Goal: Find specific page/section: Find specific page/section

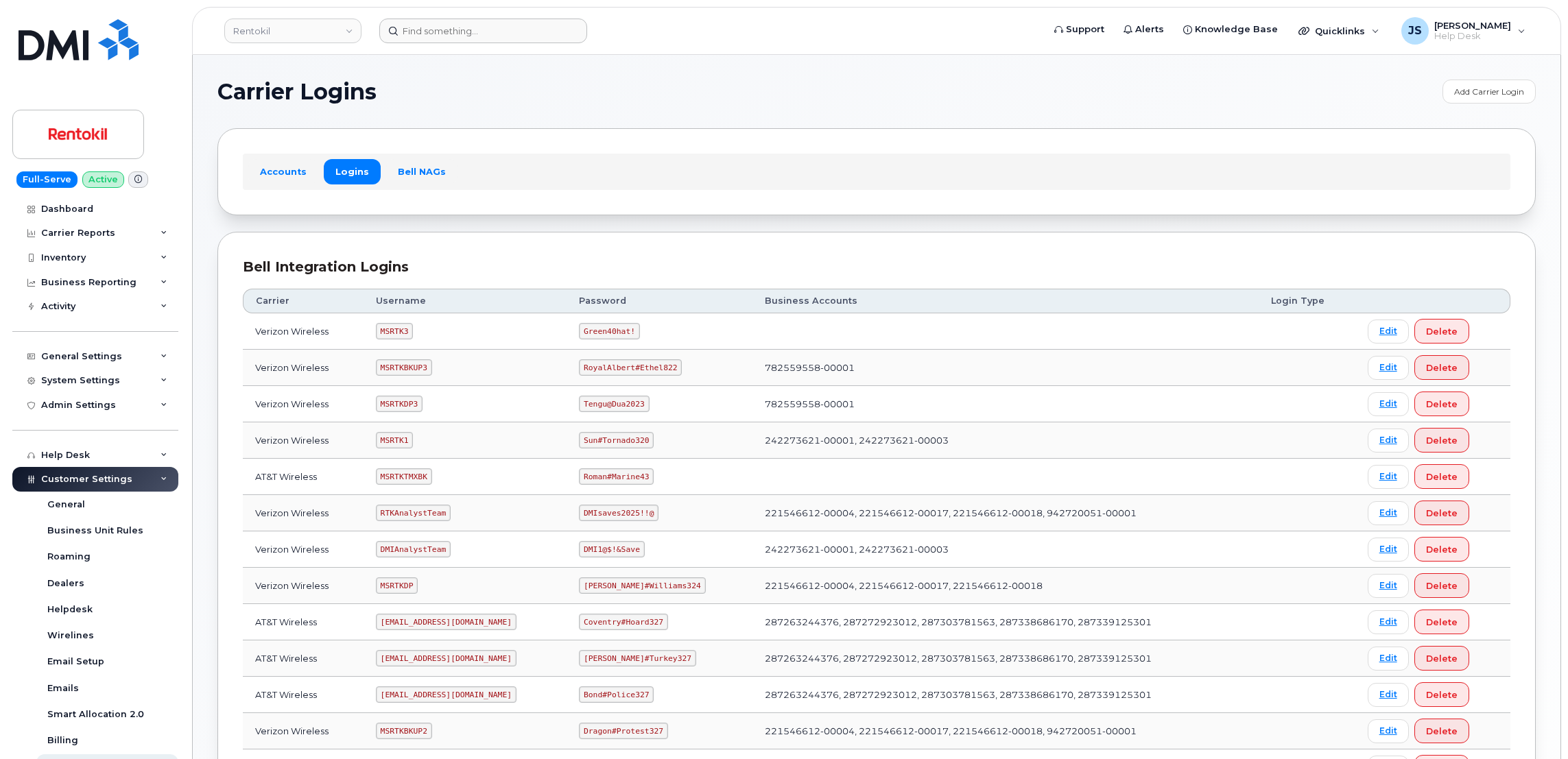
scroll to position [438, 0]
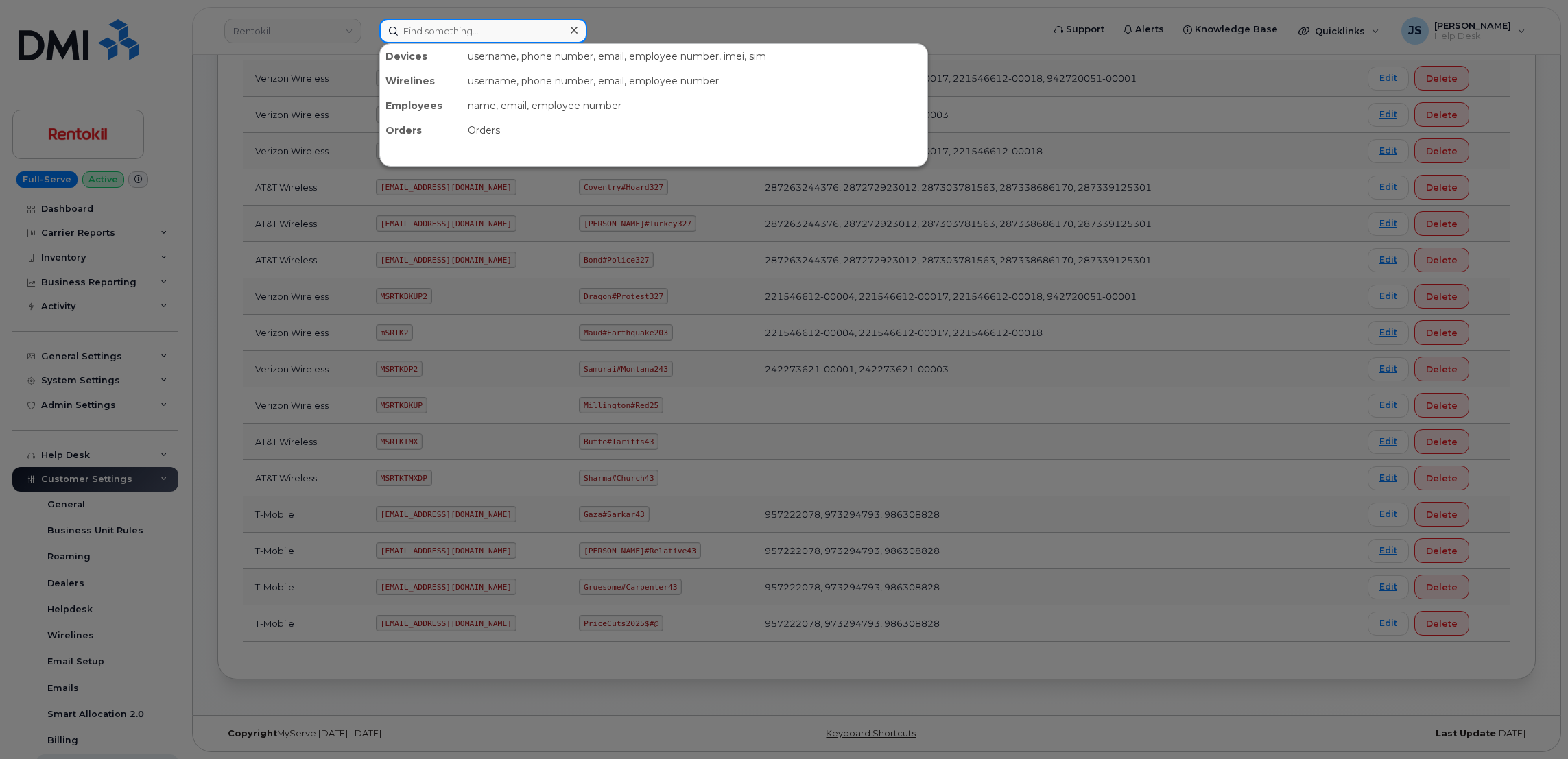
paste input "(773) 938-7731"
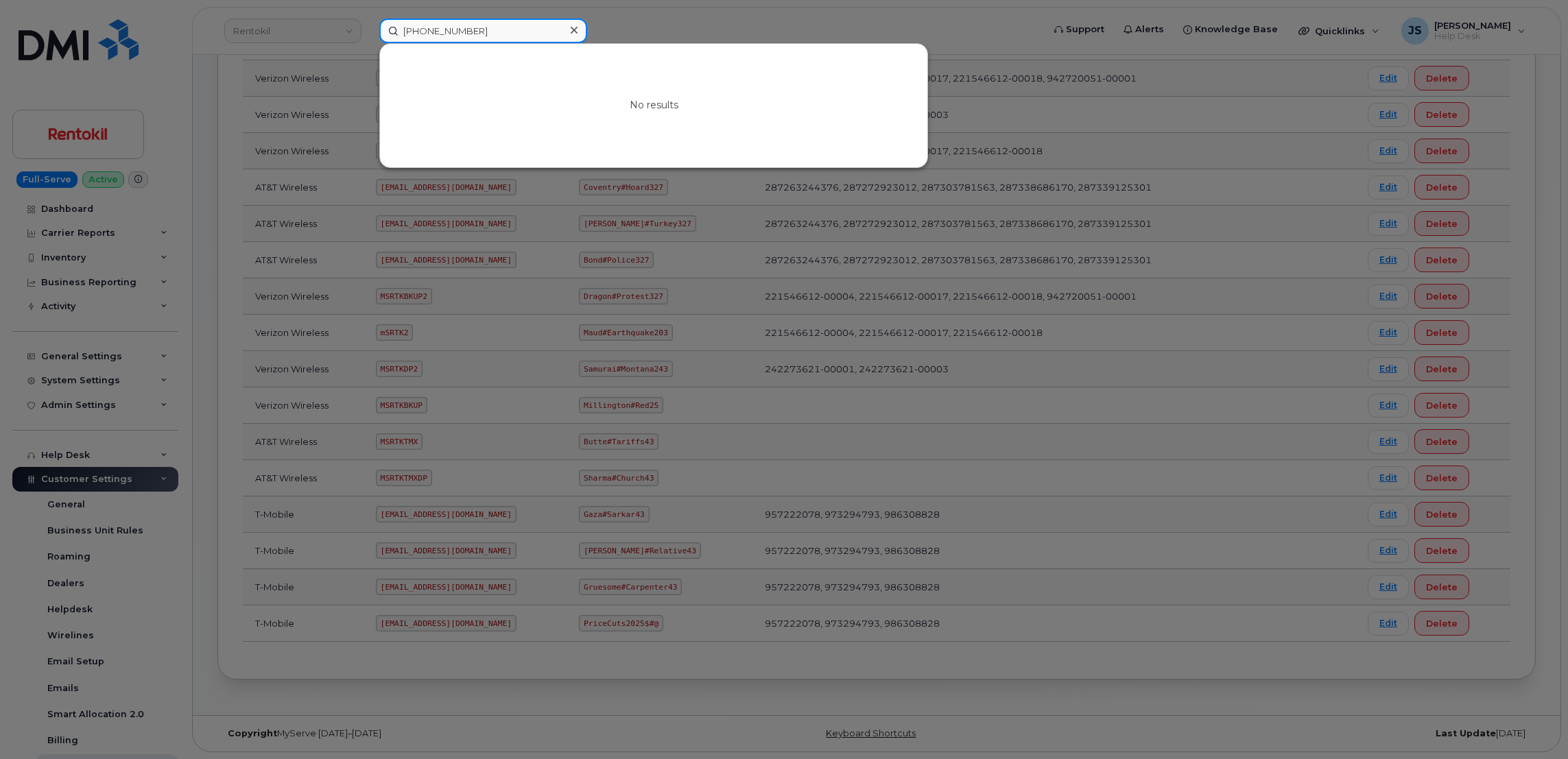
click at [482, 26] on input "(773) 938-7731" at bounding box center [483, 31] width 208 height 25
drag, startPoint x: 482, startPoint y: 26, endPoint x: 447, endPoint y: 29, distance: 35.1
click at [447, 29] on input "(773) 938-7731" at bounding box center [483, 31] width 208 height 25
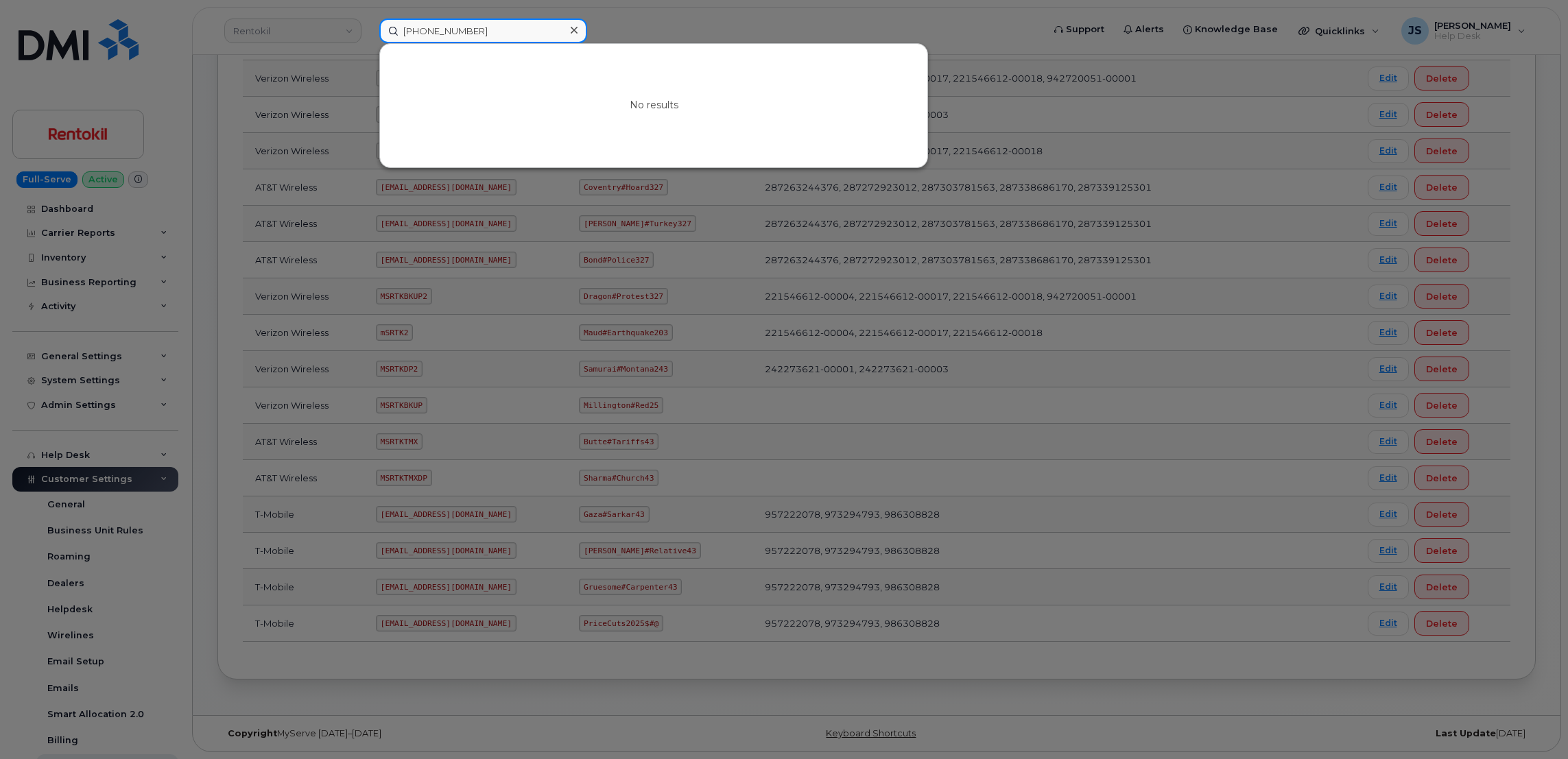
click at [447, 29] on input "(773) 938-7731" at bounding box center [483, 31] width 208 height 25
paste input "2249048377"
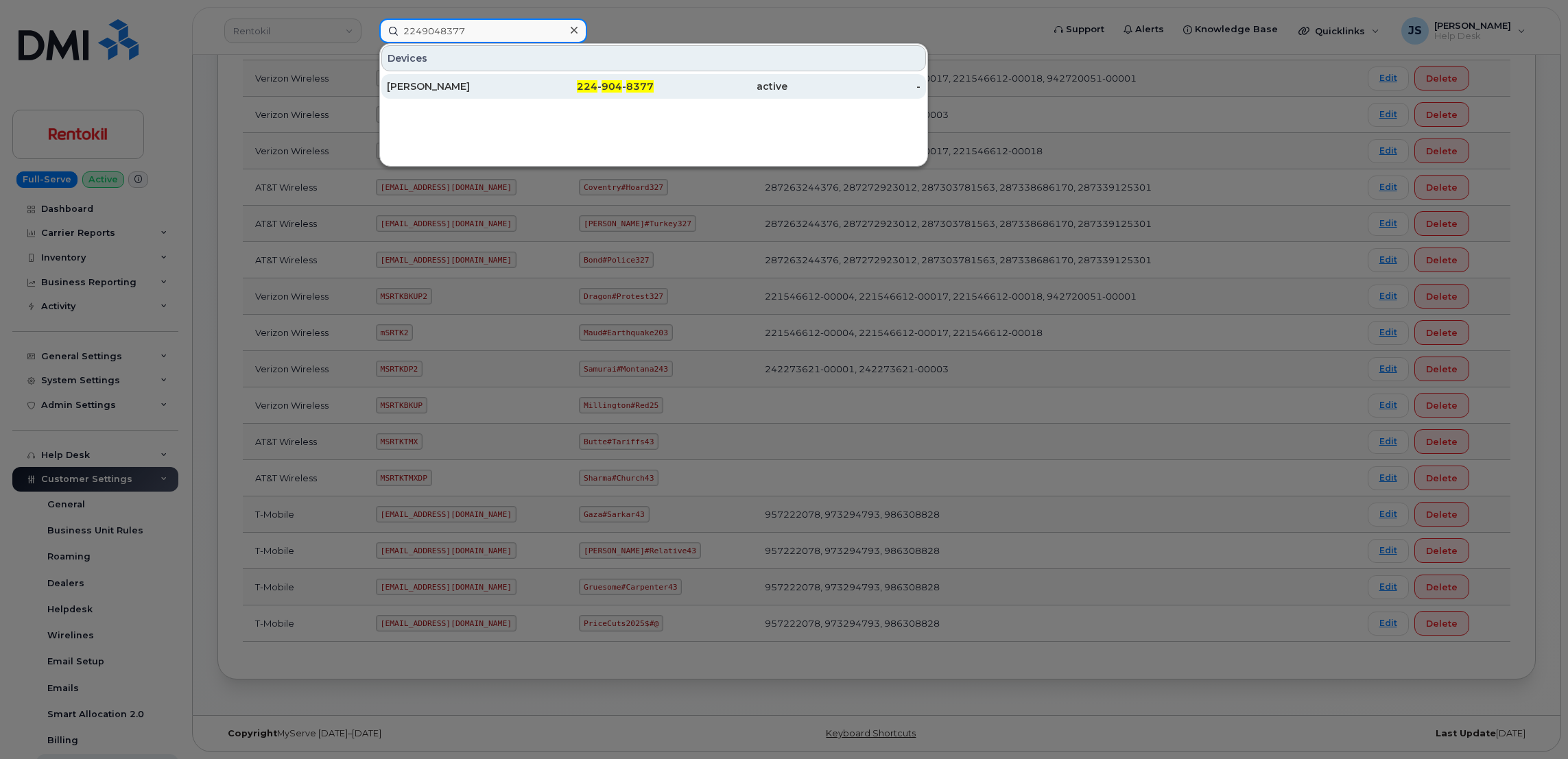
type input "2249048377"
click at [451, 94] on div "OSCAR BERNADINO" at bounding box center [454, 87] width 134 height 25
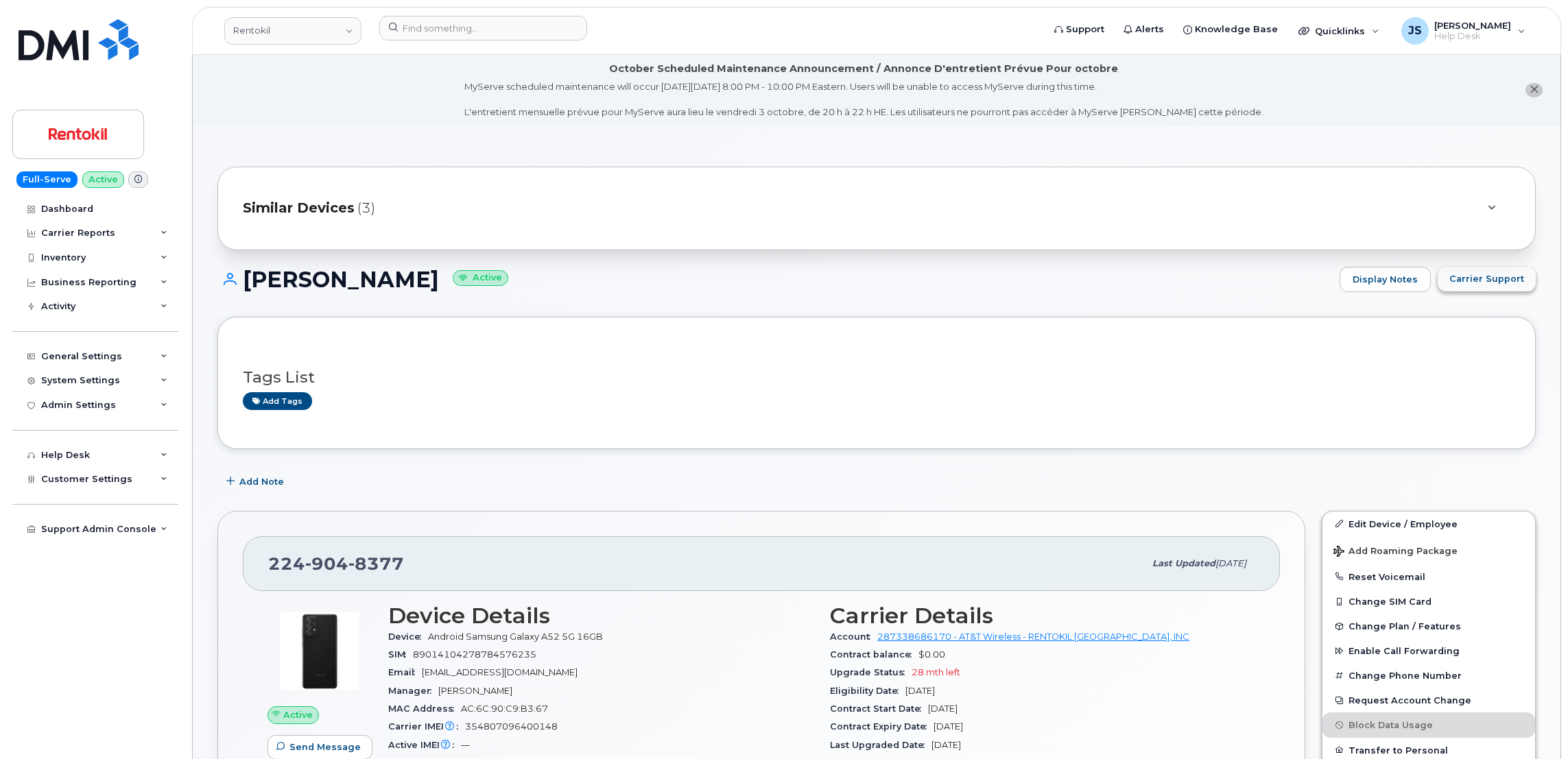
click at [1505, 279] on span "Carrier Support" at bounding box center [1487, 279] width 75 height 13
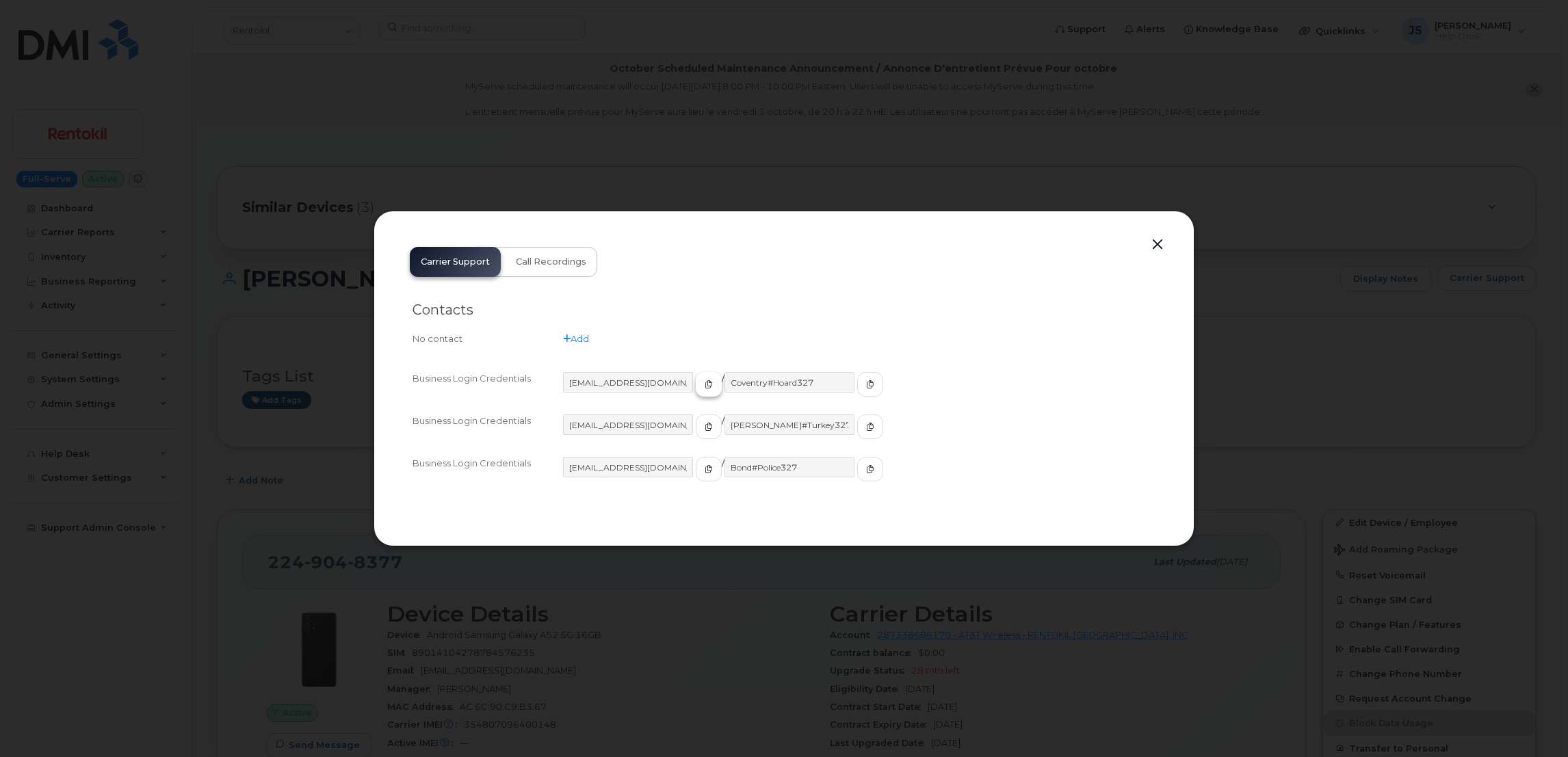
click at [705, 383] on icon "button" at bounding box center [709, 384] width 8 height 8
click at [866, 381] on icon "button" at bounding box center [871, 384] width 8 height 8
click at [627, 116] on div at bounding box center [784, 378] width 1568 height 757
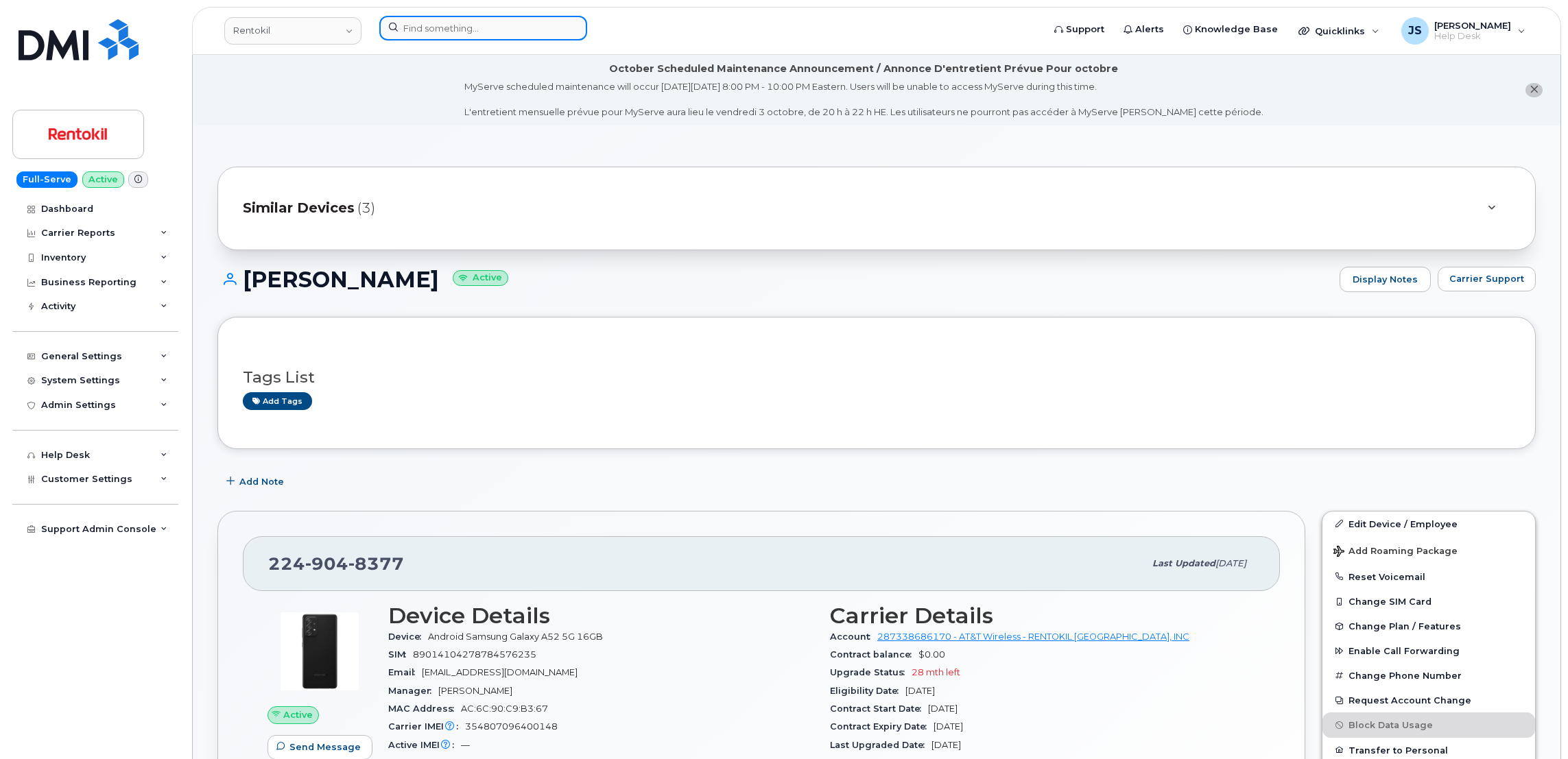
click at [434, 29] on input at bounding box center [483, 28] width 208 height 25
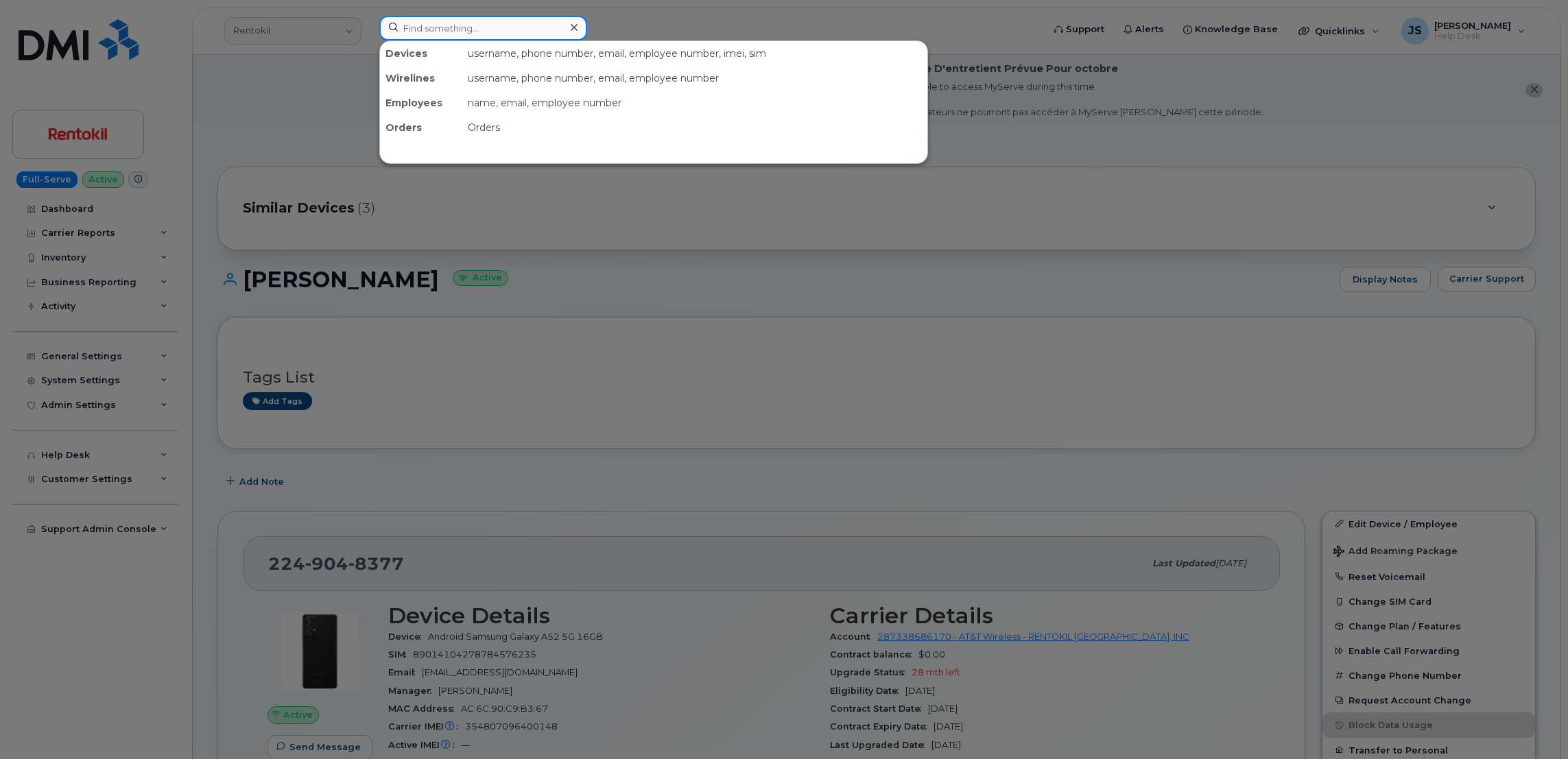
paste input "5126273756"
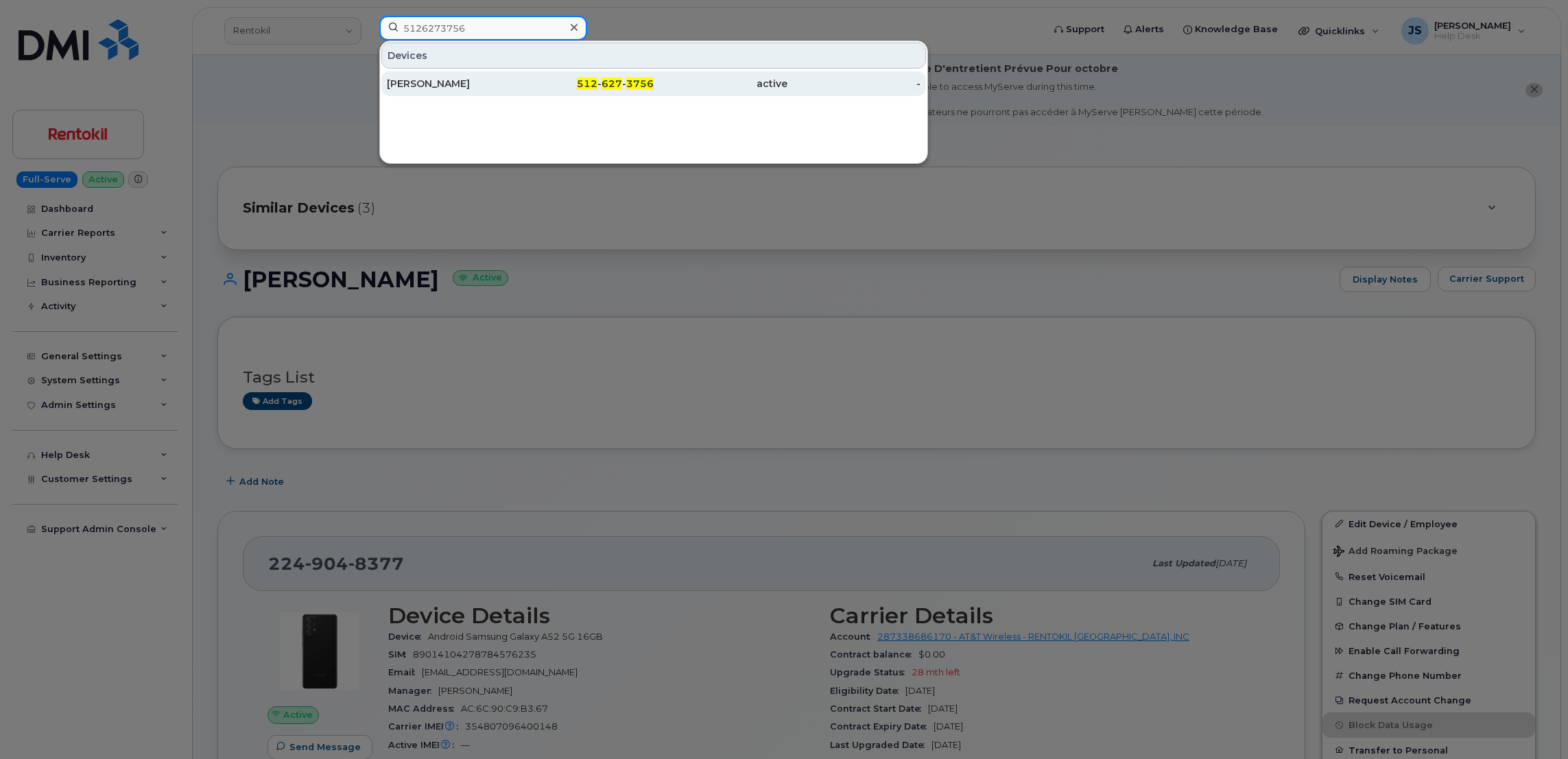
type input "5126273756"
click at [442, 92] on div "ANGELA WILSON" at bounding box center [454, 83] width 134 height 25
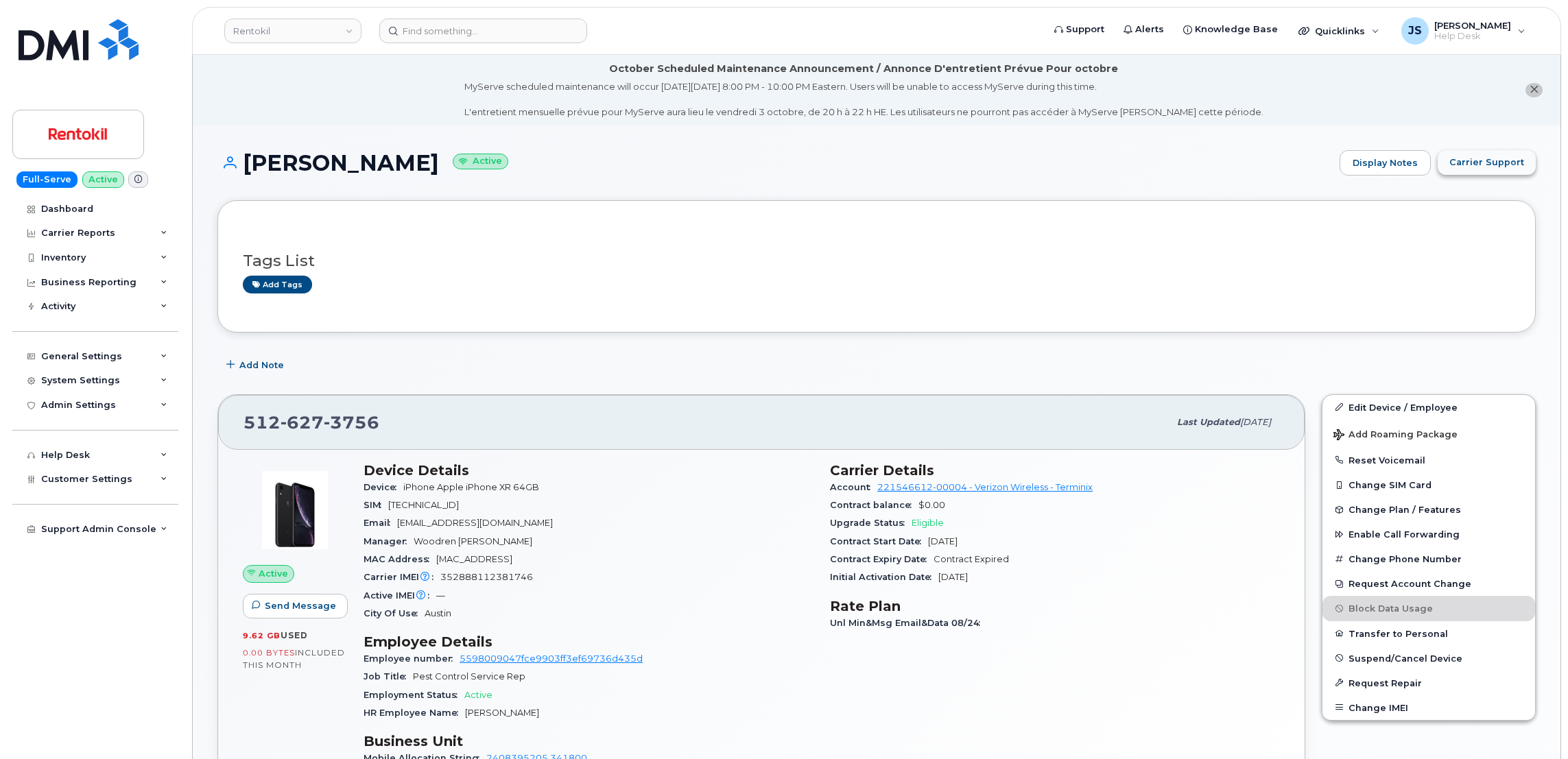
click at [1478, 157] on span "Carrier Support" at bounding box center [1487, 163] width 75 height 13
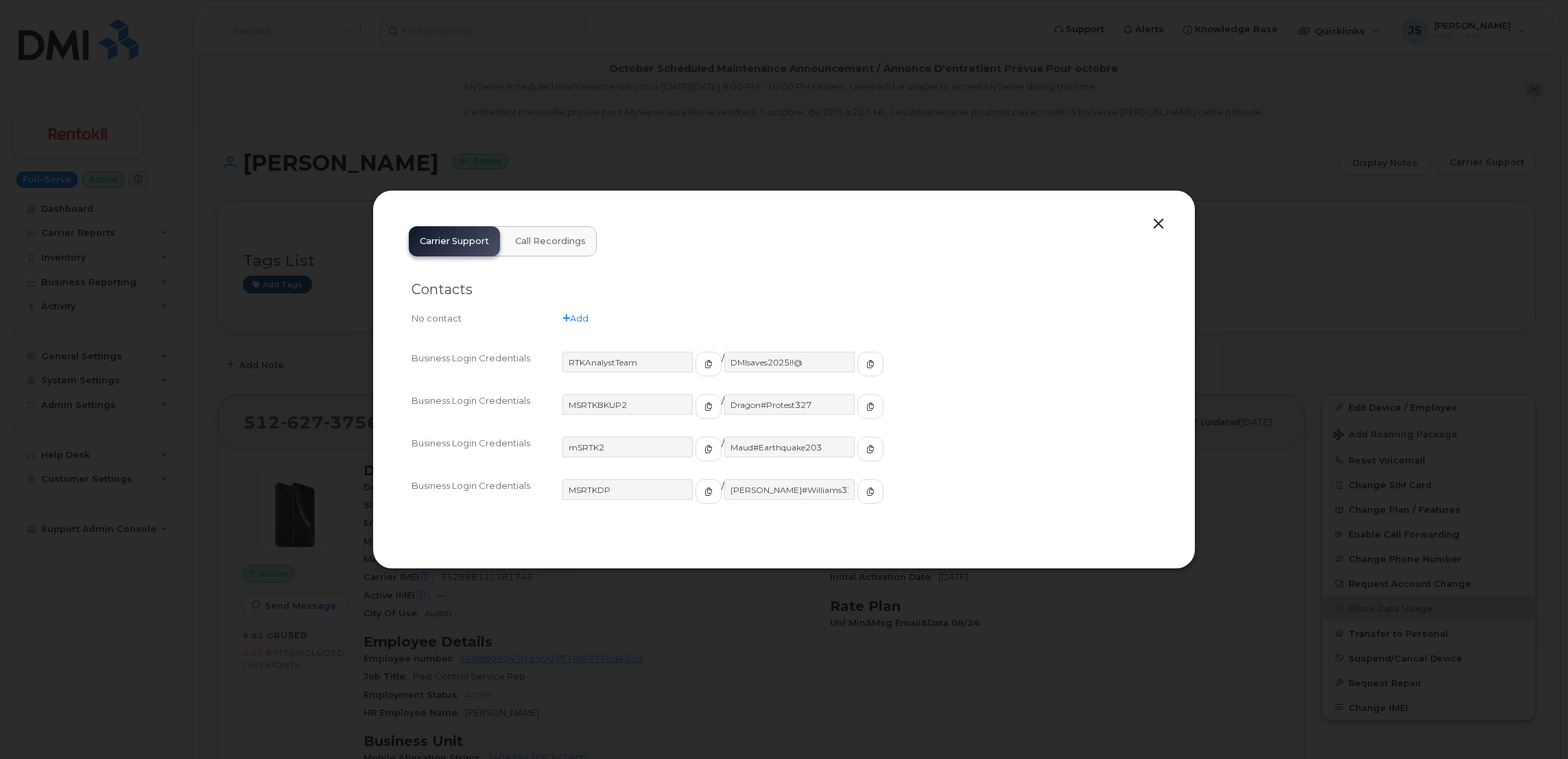
click at [730, 143] on div at bounding box center [784, 380] width 1568 height 759
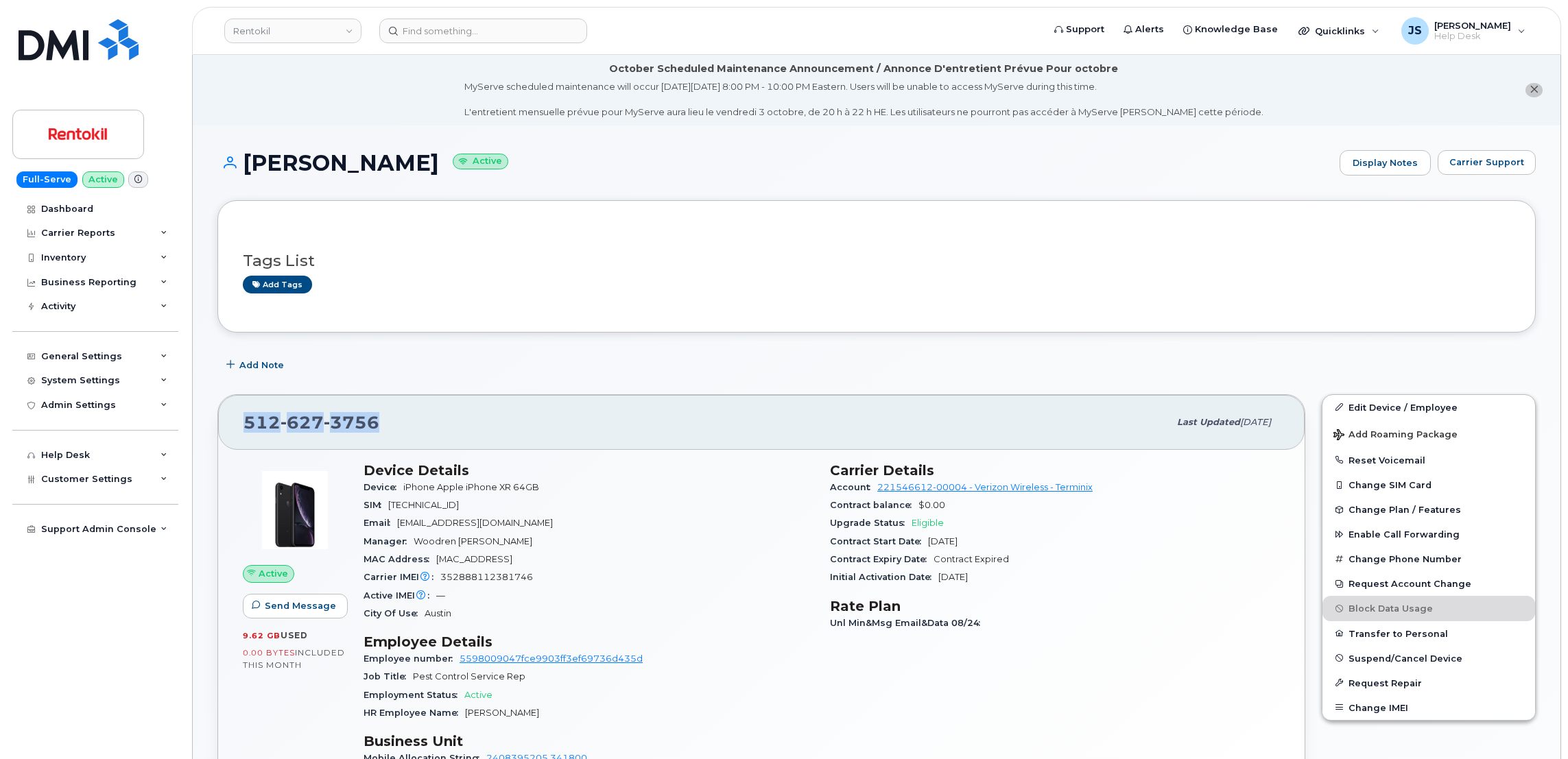
drag, startPoint x: 374, startPoint y: 422, endPoint x: 245, endPoint y: 422, distance: 129.0
click at [245, 422] on span "512 627 3756" at bounding box center [311, 422] width 136 height 21
copy span "512 627 3756"
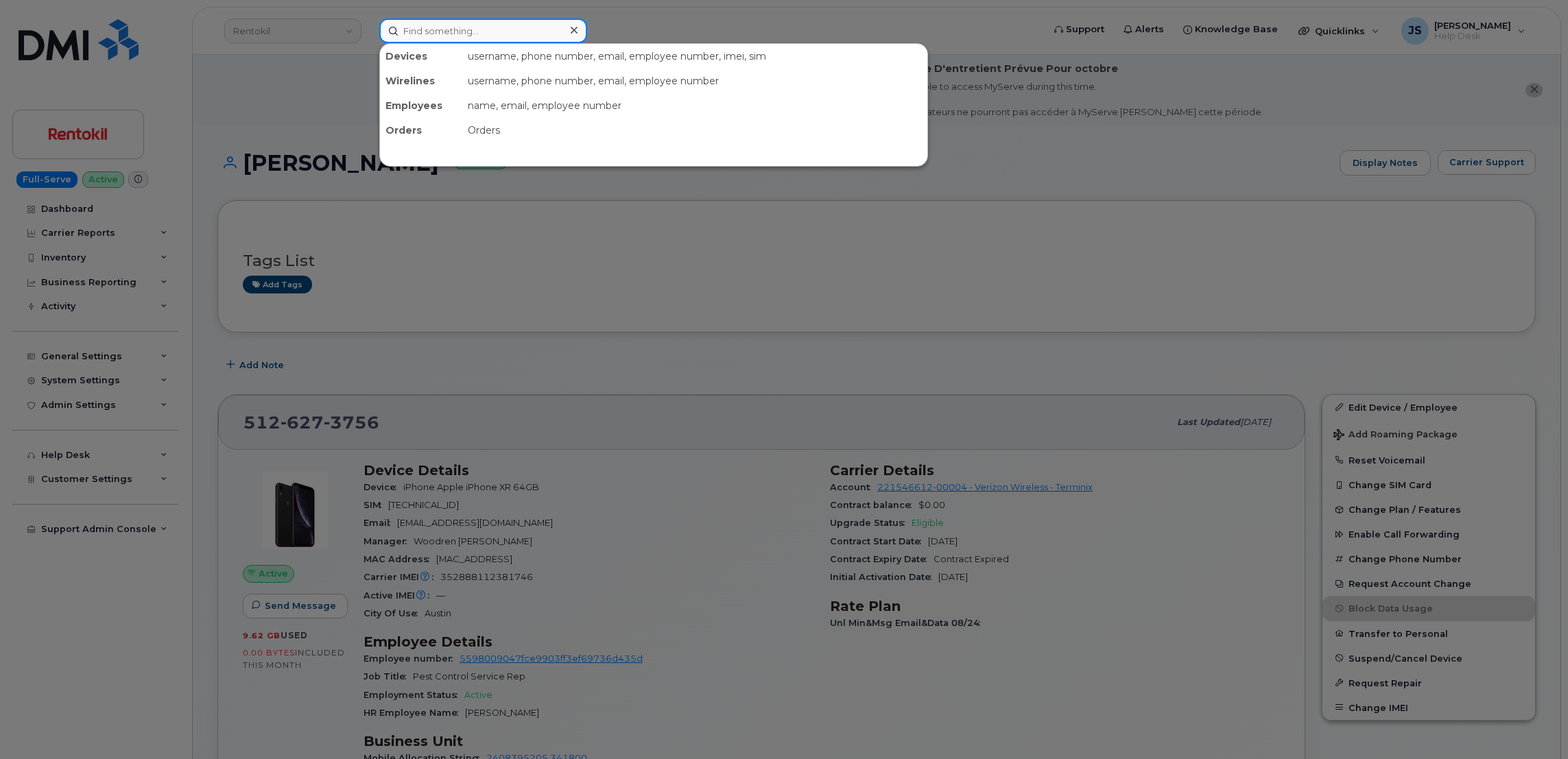
paste input "3308039285"
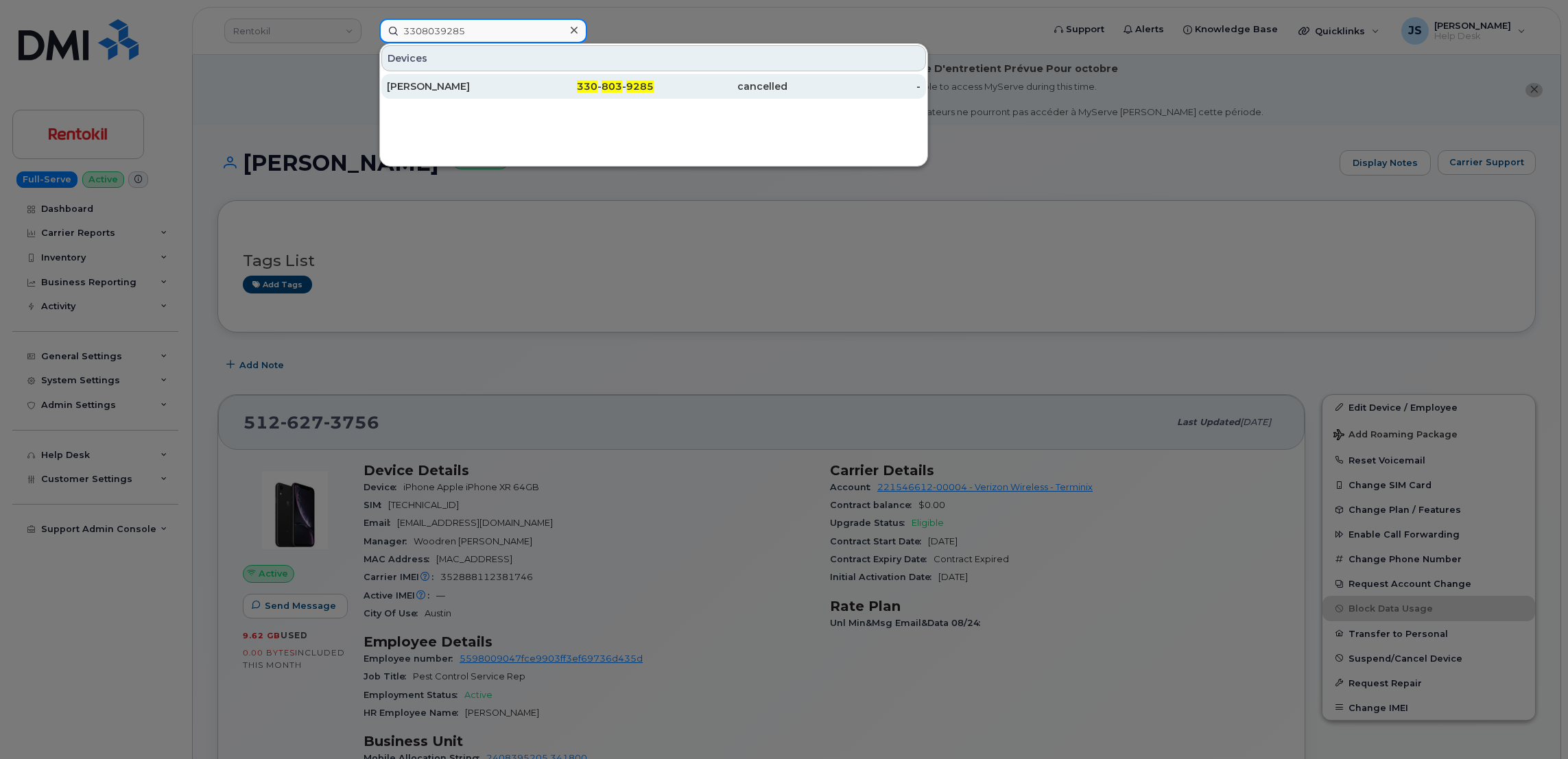
type input "3308039285"
click at [434, 88] on div "RYAN G CLEGG" at bounding box center [454, 86] width 134 height 13
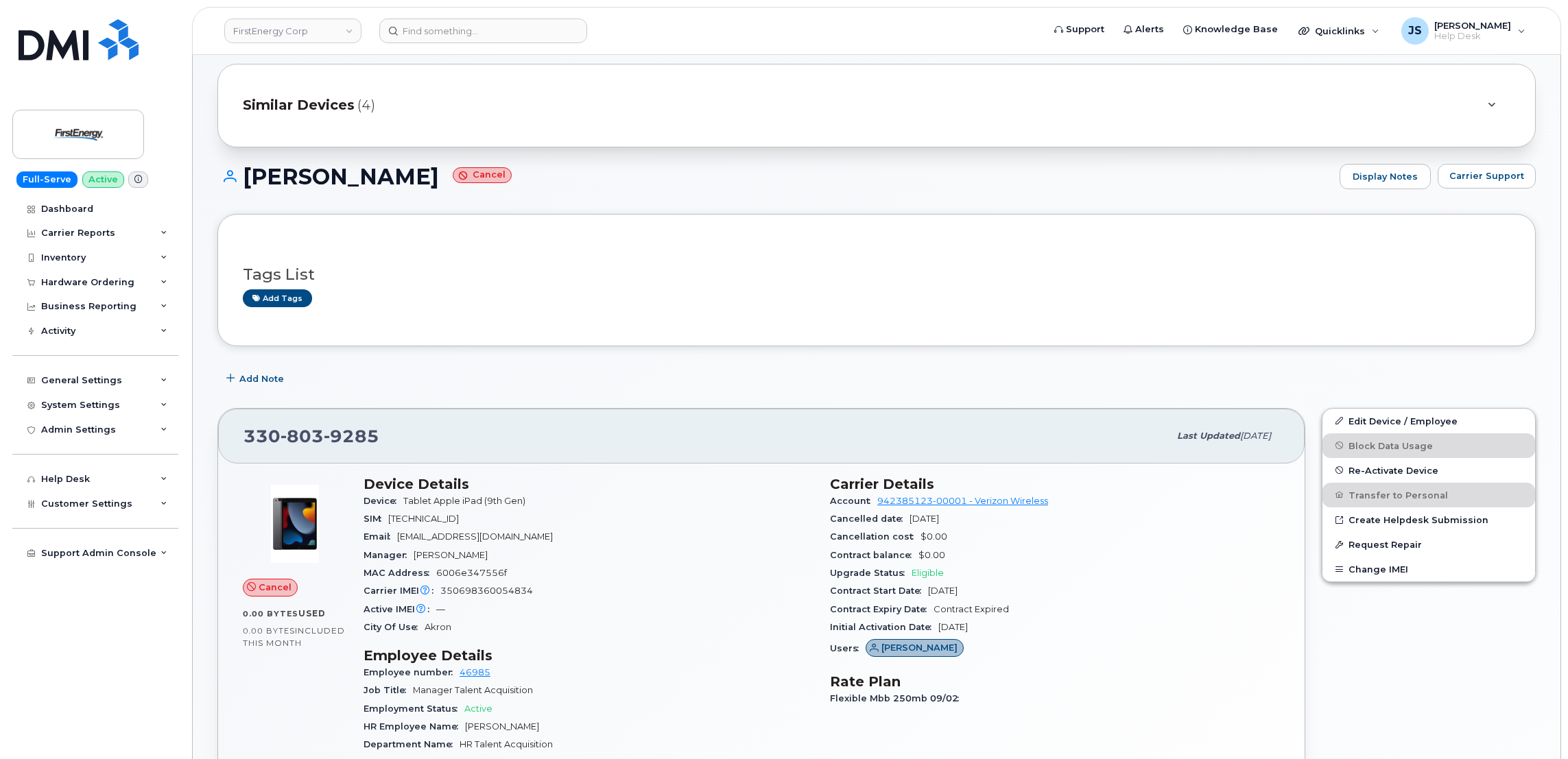
scroll to position [206, 0]
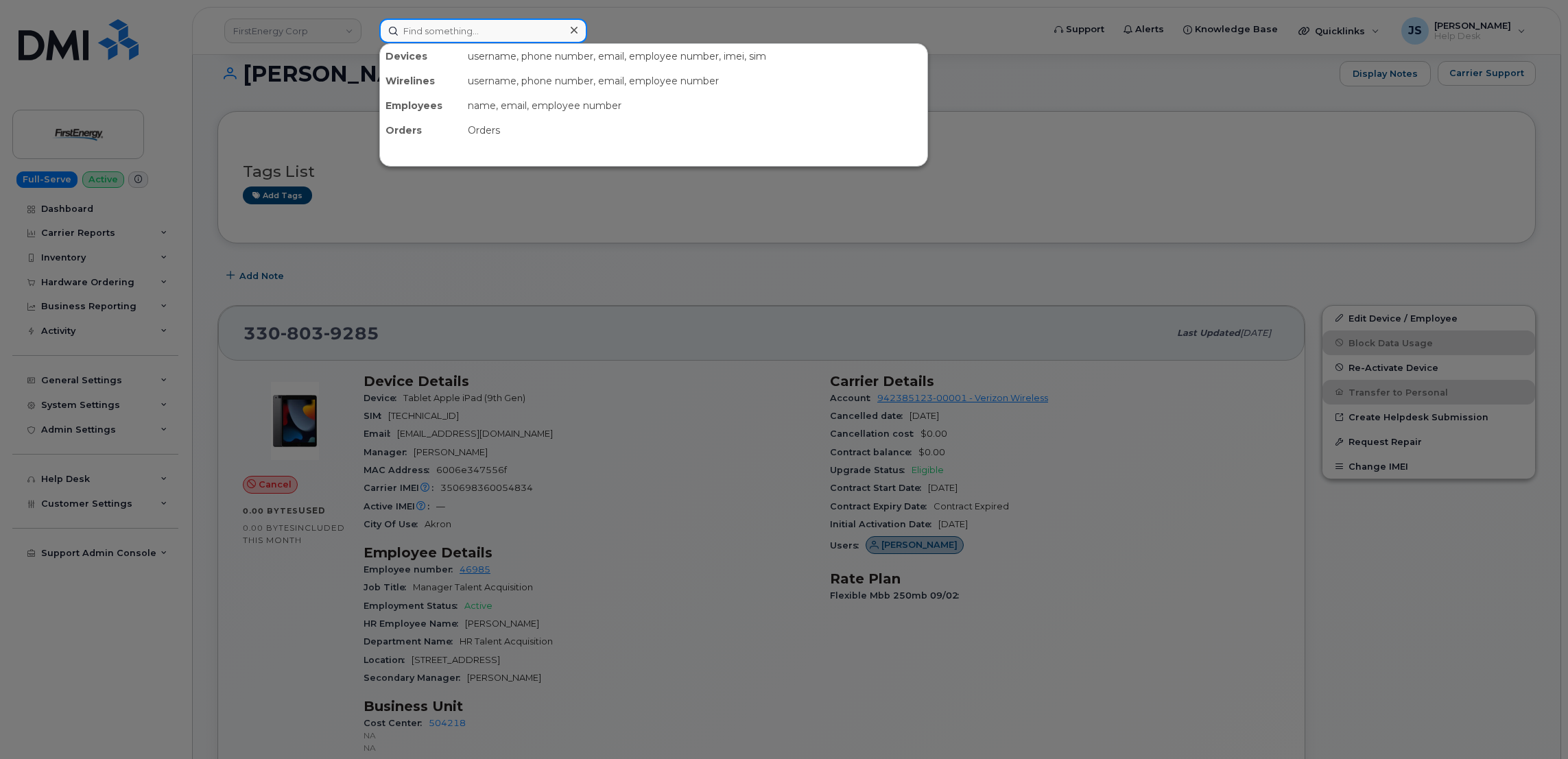
paste input "(513) 323-6781"
type input "(513) 323-6781"
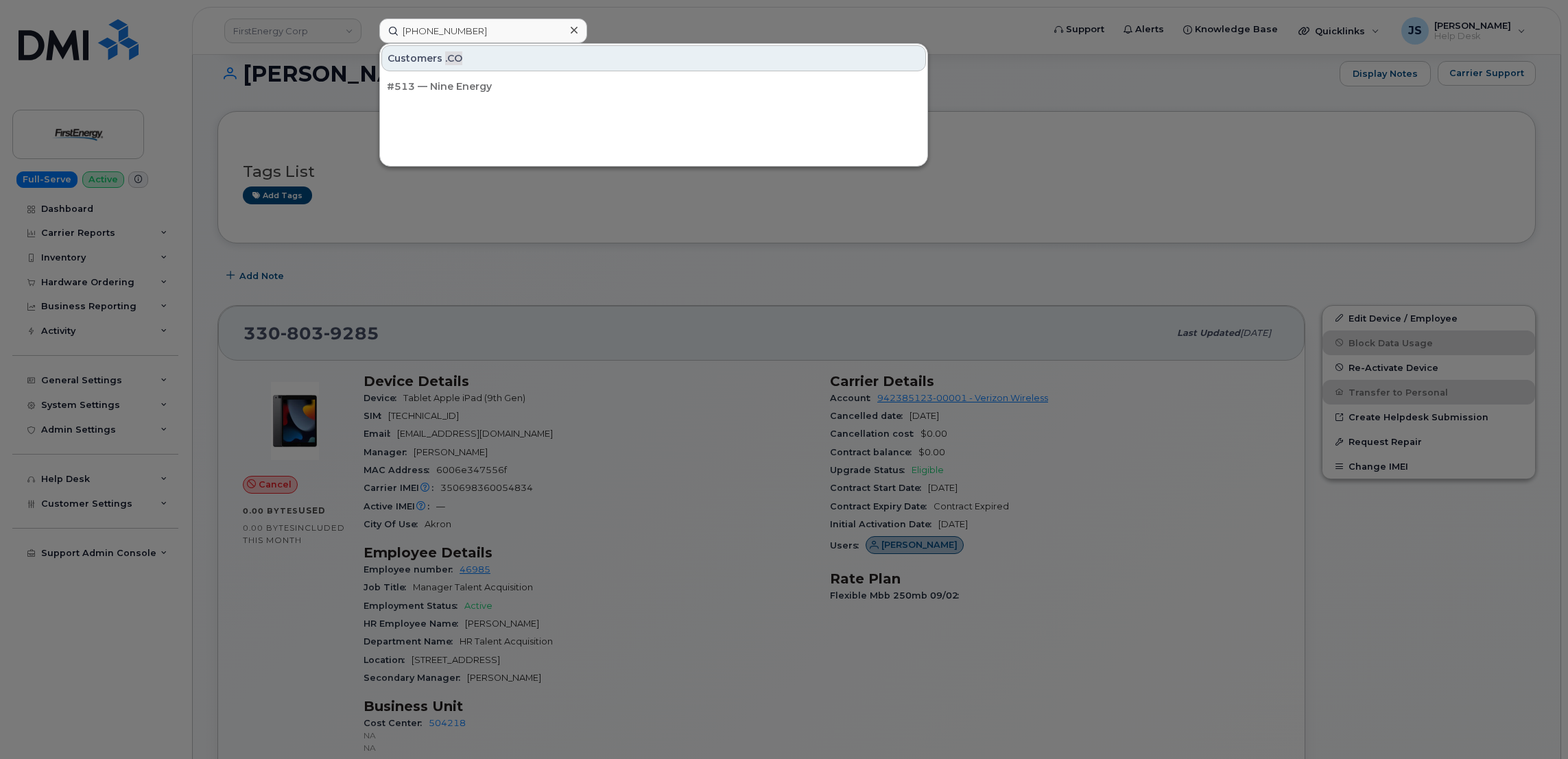
click at [491, 244] on div at bounding box center [784, 380] width 1568 height 759
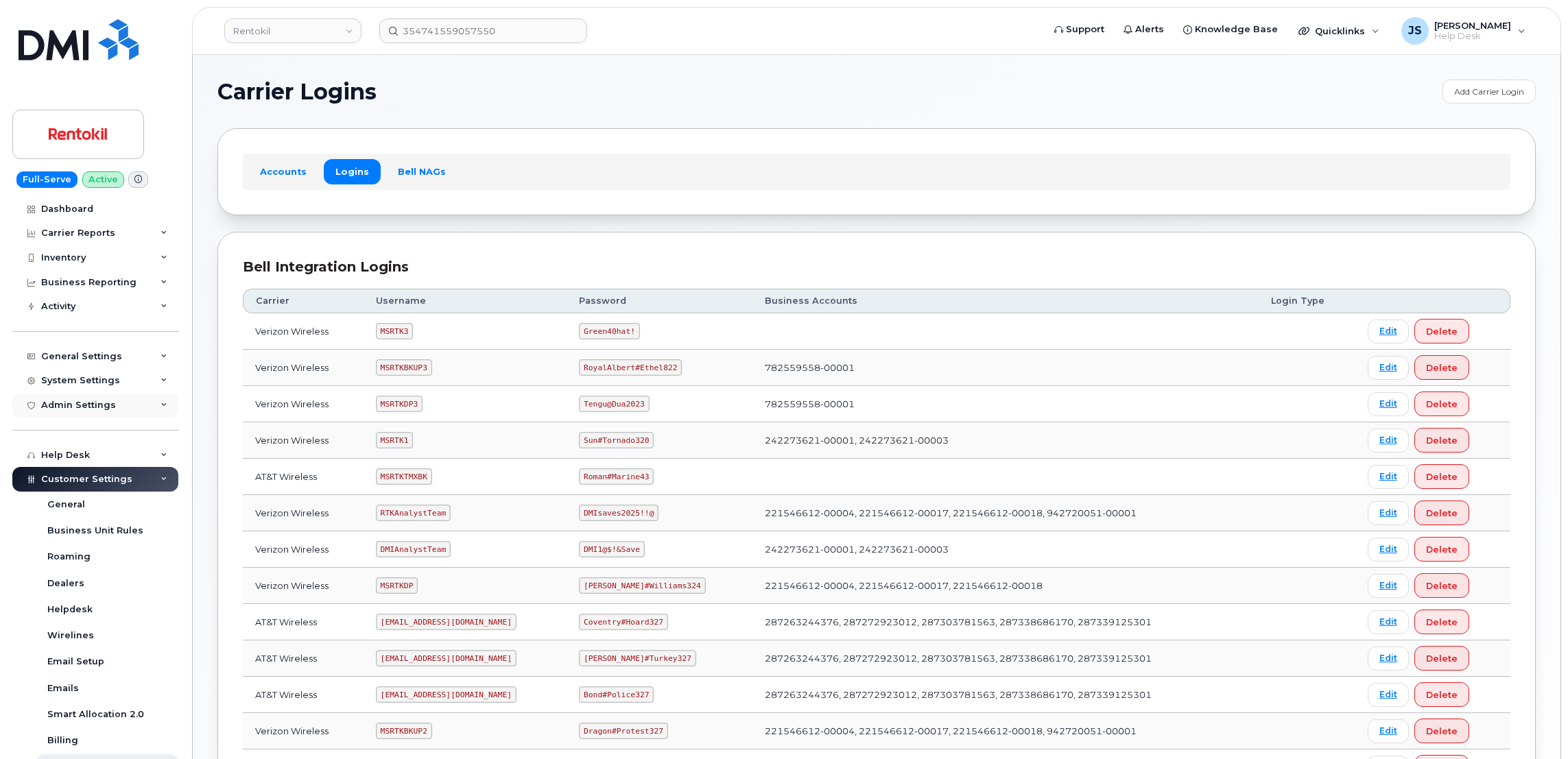
scroll to position [233, 0]
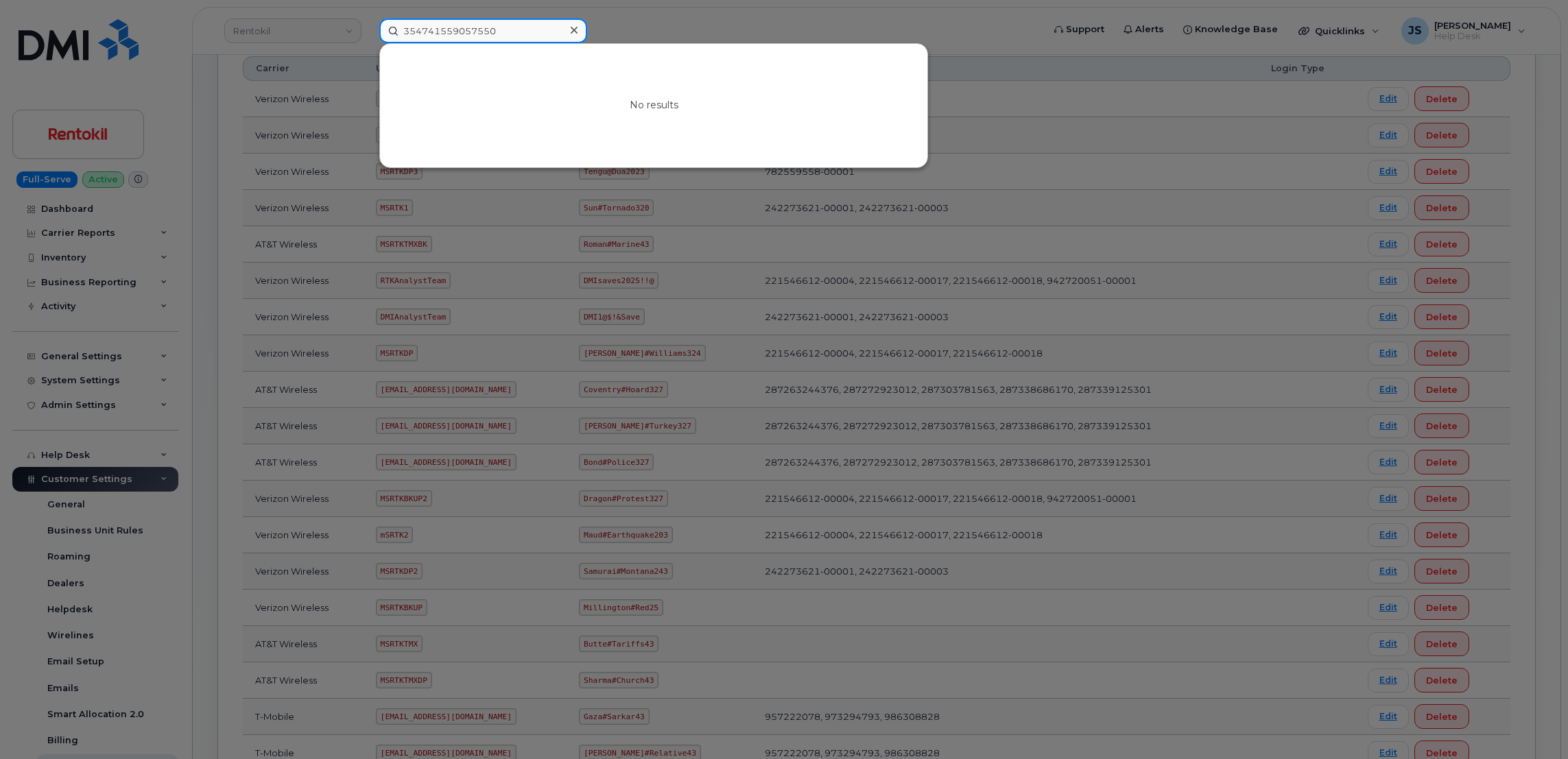
click at [507, 26] on input "354741559057550" at bounding box center [483, 31] width 208 height 25
paste input "[PHONE_NUMBER]"
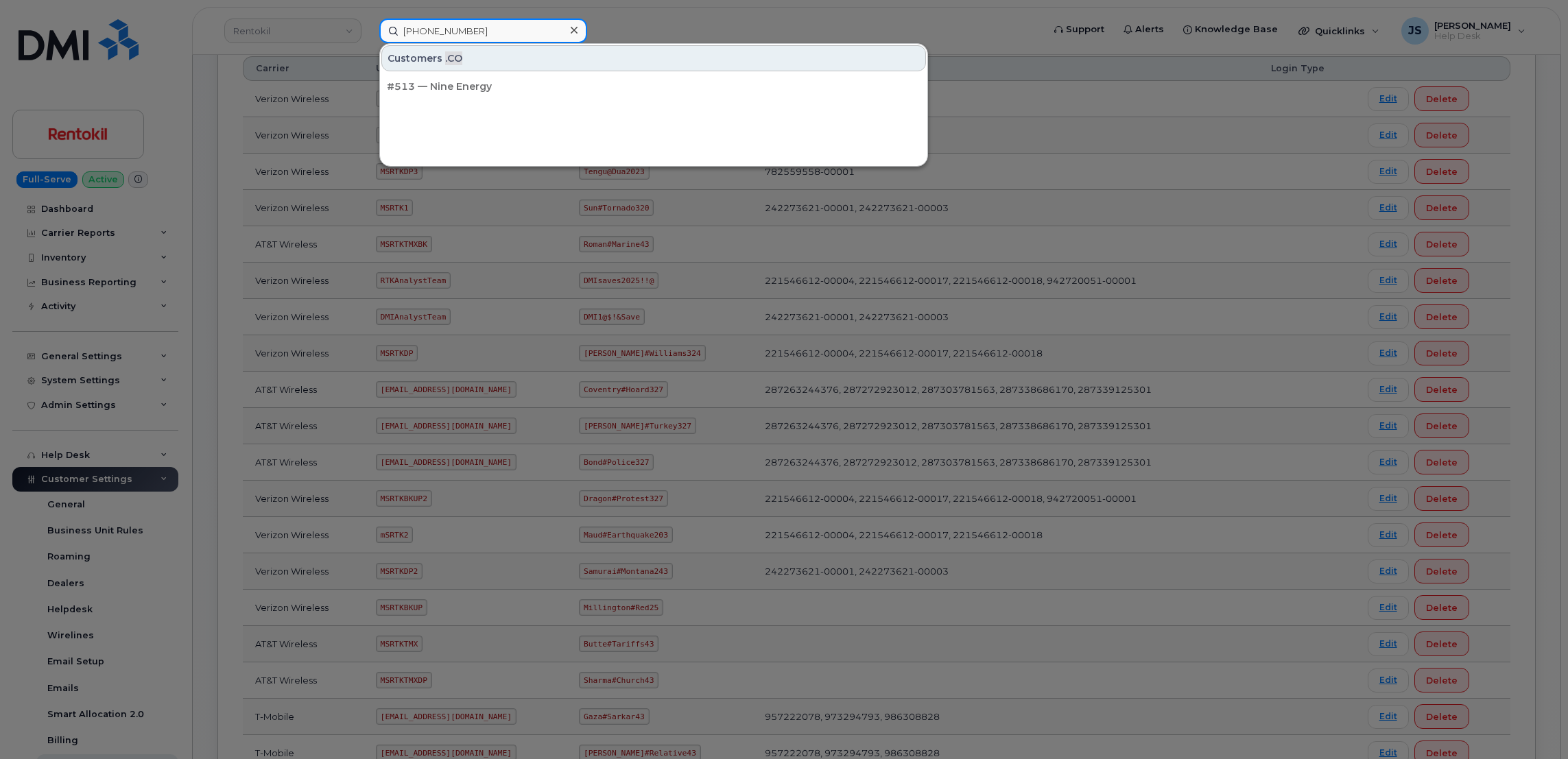
type input "[PHONE_NUMBER]"
click at [199, 294] on div at bounding box center [784, 380] width 1568 height 759
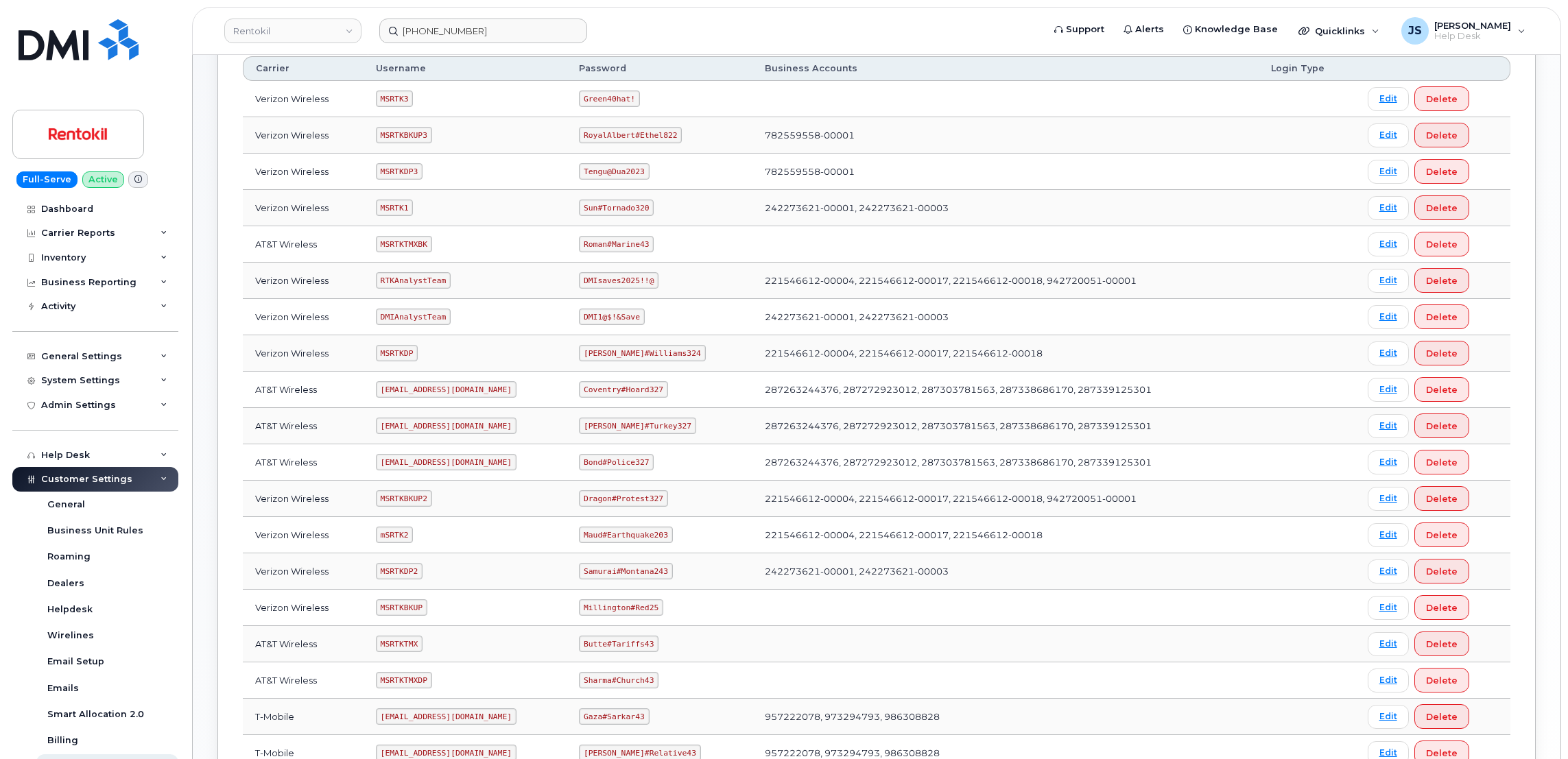
click at [396, 99] on code "MSRTK3" at bounding box center [394, 99] width 37 height 17
copy code "MSRTK3"
drag, startPoint x: 640, startPoint y: 98, endPoint x: 592, endPoint y: 99, distance: 48.0
click at [592, 99] on code "Green40hat!" at bounding box center [609, 99] width 61 height 17
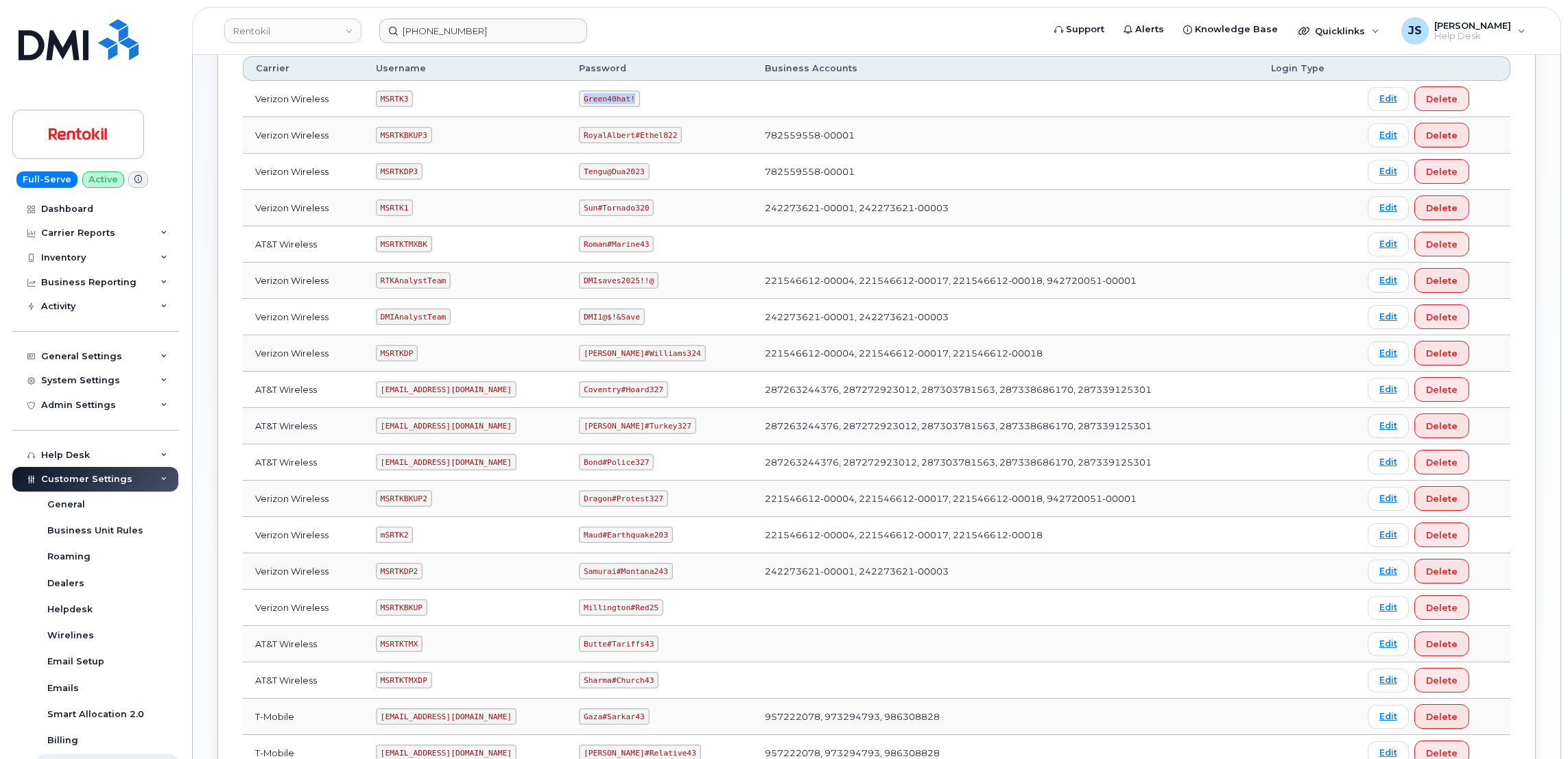
drag, startPoint x: 592, startPoint y: 99, endPoint x: 599, endPoint y: 98, distance: 7.1
copy code "Green40hat!"
